Goal: Task Accomplishment & Management: Manage account settings

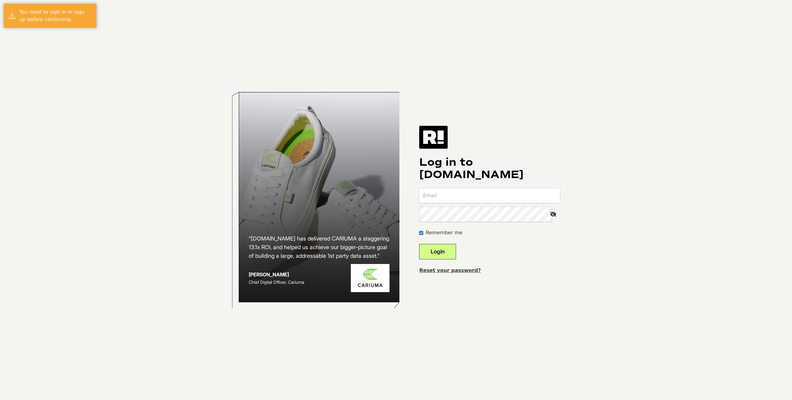
type input "[EMAIL_ADDRESS][DOMAIN_NAME]"
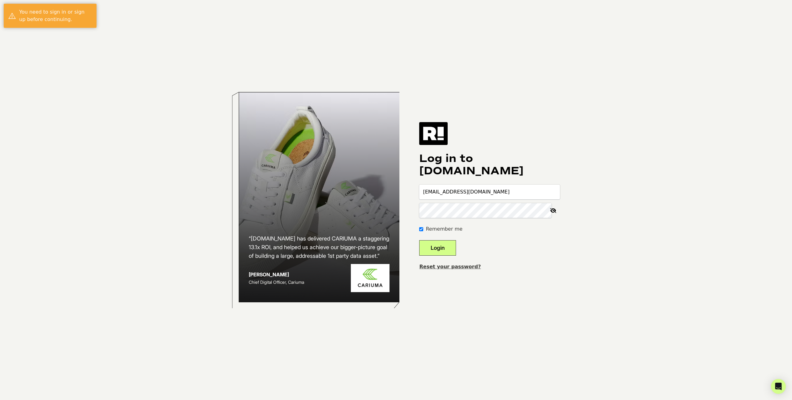
click at [445, 247] on button "Login" at bounding box center [437, 247] width 37 height 15
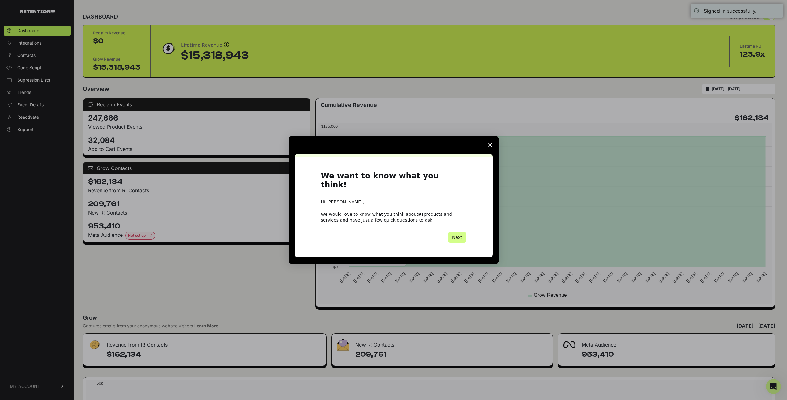
drag, startPoint x: 41, startPoint y: 377, endPoint x: 47, endPoint y: 388, distance: 13.2
click at [47, 388] on div "Intercom messenger" at bounding box center [393, 200] width 787 height 400
click at [491, 147] on icon "Close survey" at bounding box center [490, 145] width 4 height 4
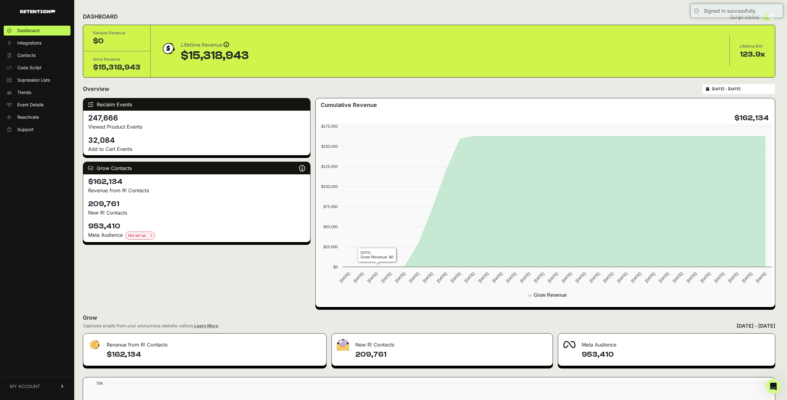
click at [47, 386] on link "MY ACCOUNT" at bounding box center [37, 386] width 67 height 19
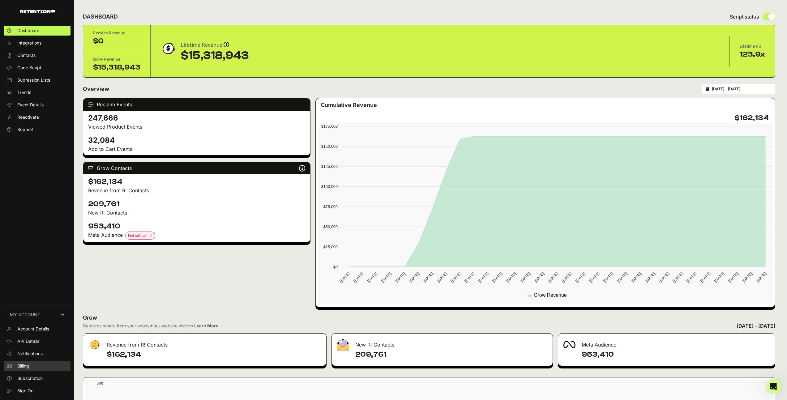
click at [34, 368] on link "Billing" at bounding box center [37, 366] width 67 height 10
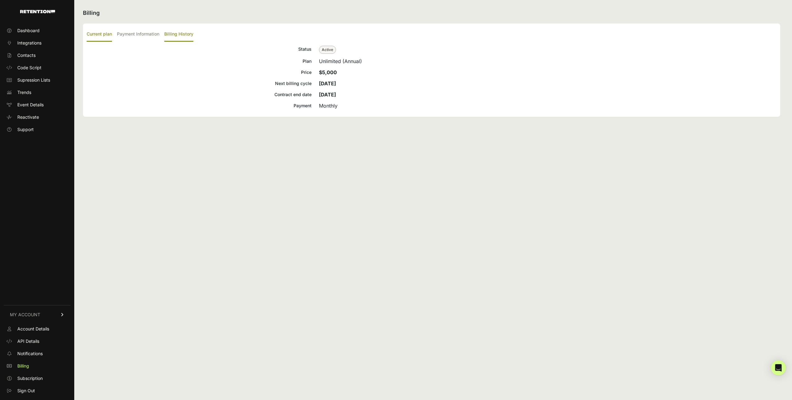
click at [187, 37] on label "Billing History" at bounding box center [178, 34] width 29 height 15
click at [0, 0] on input "Billing History" at bounding box center [0, 0] width 0 height 0
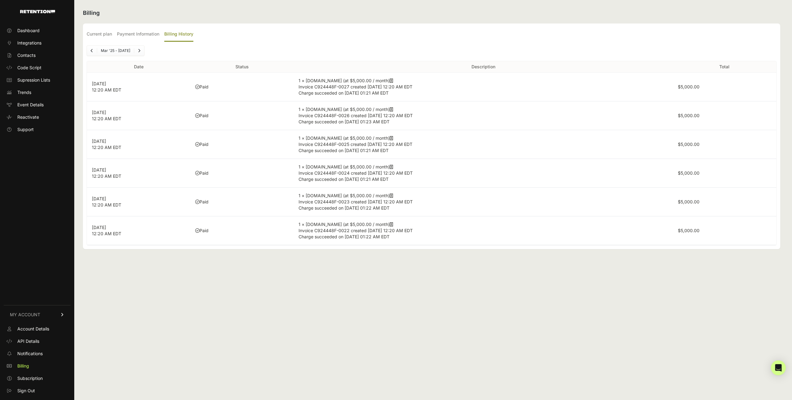
click at [390, 81] on icon at bounding box center [391, 81] width 3 height 4
click at [558, 26] on div "Current plan Payment Information Billing History Status Active Plan Unlimited (…" at bounding box center [431, 137] width 697 height 226
